Goal: Task Accomplishment & Management: Manage account settings

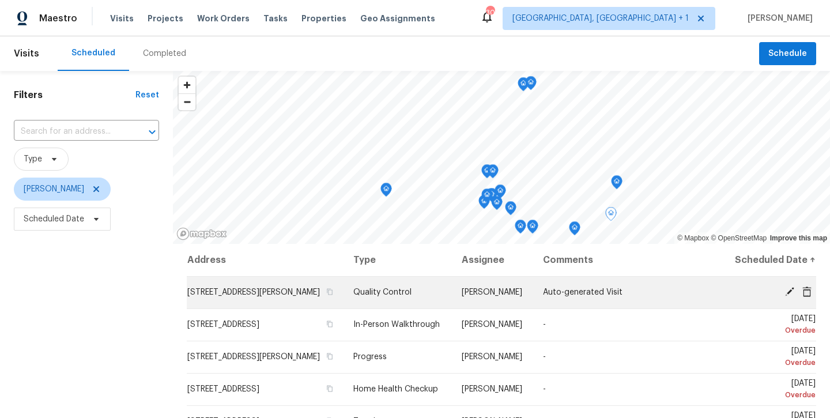
click at [793, 297] on icon at bounding box center [789, 291] width 10 height 10
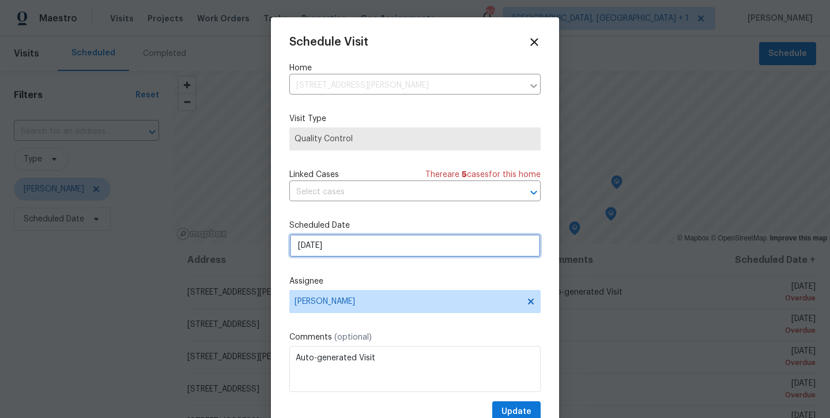
click at [413, 249] on input "9/4/2025" at bounding box center [414, 245] width 251 height 23
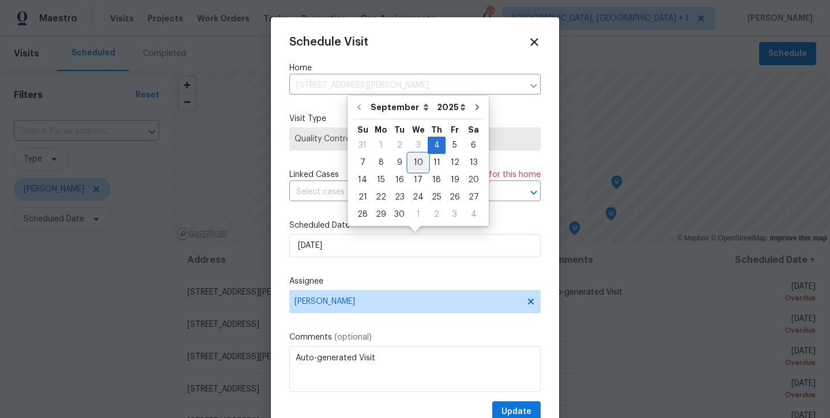
click at [416, 167] on div "10" at bounding box center [418, 162] width 19 height 16
type input "9/10/2025"
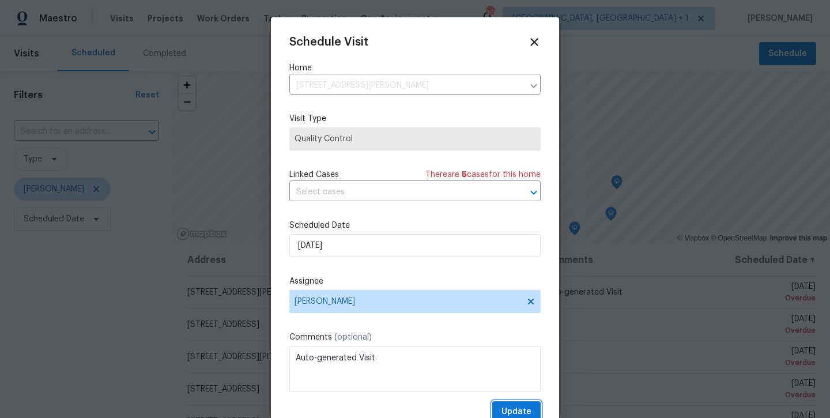
click at [520, 409] on span "Update" at bounding box center [516, 412] width 30 height 14
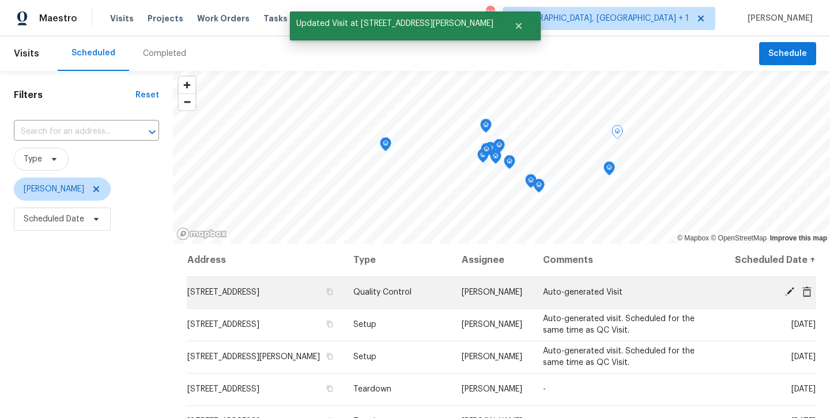
click at [787, 297] on icon at bounding box center [789, 291] width 10 height 10
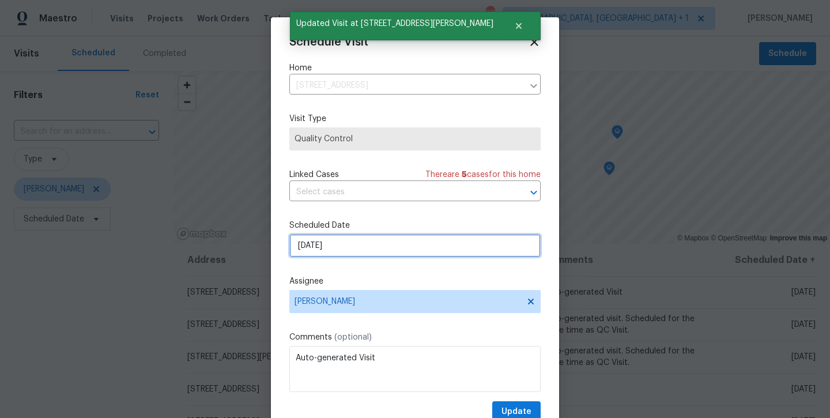
click at [475, 240] on input "[DATE]" at bounding box center [414, 245] width 251 height 23
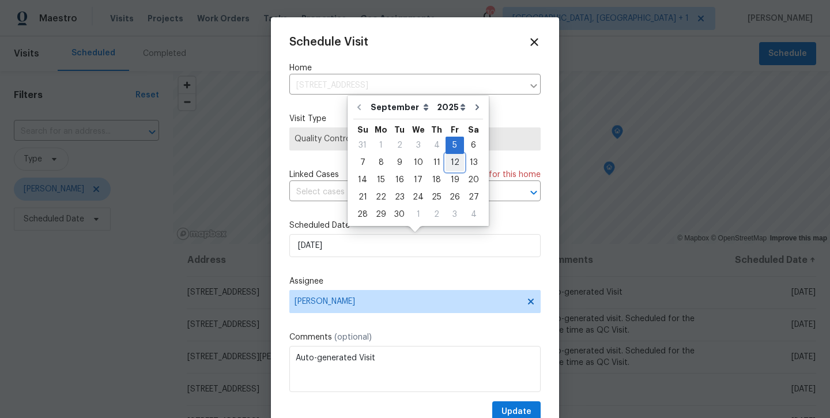
click at [451, 166] on div "12" at bounding box center [454, 162] width 18 height 16
type input "9/12/2025"
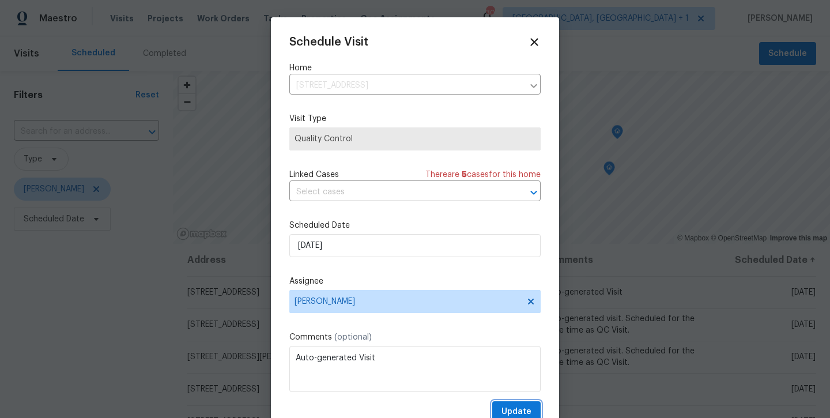
click at [522, 409] on span "Update" at bounding box center [516, 412] width 30 height 14
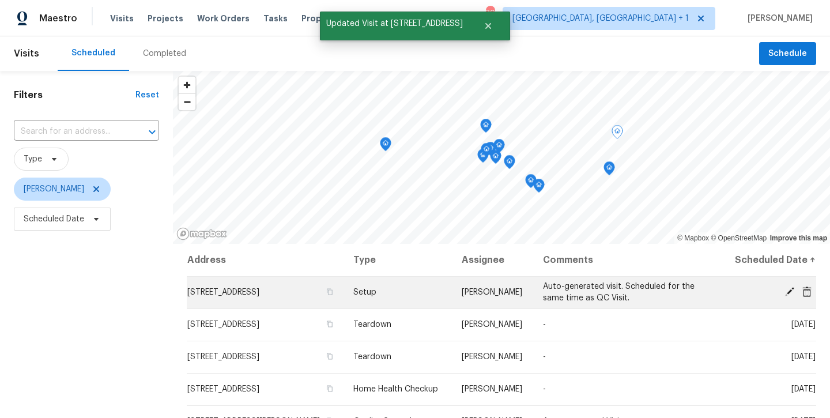
click at [796, 308] on td "Fri, Sep 05" at bounding box center [769, 292] width 93 height 32
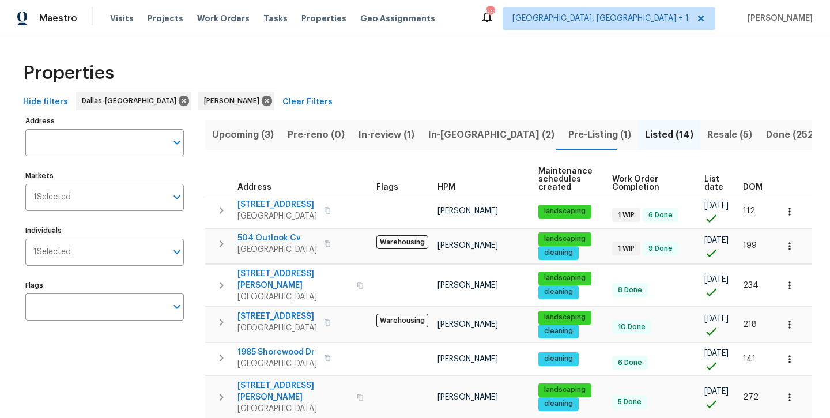
click at [428, 138] on span "In-reno (2)" at bounding box center [491, 135] width 126 height 16
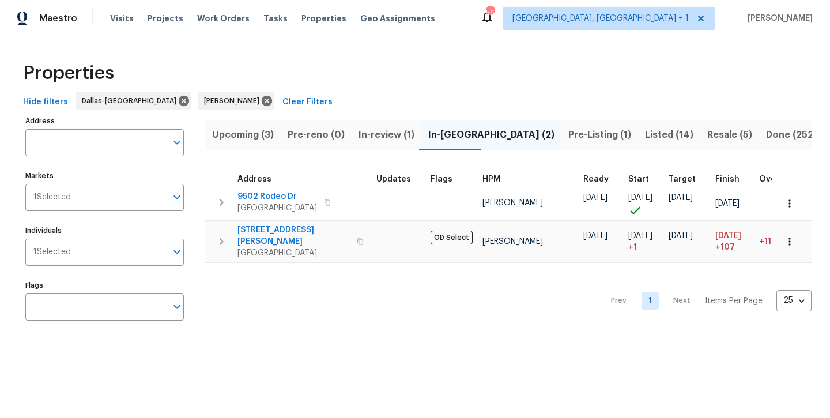
click at [263, 137] on span "Upcoming (3)" at bounding box center [243, 135] width 62 height 16
